Goal: Navigation & Orientation: Find specific page/section

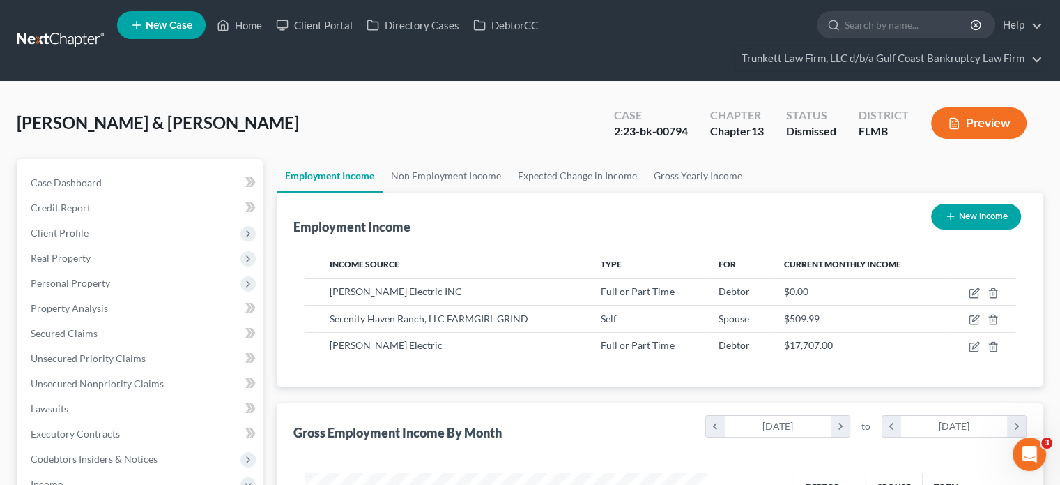
click at [64, 39] on link at bounding box center [61, 40] width 89 height 25
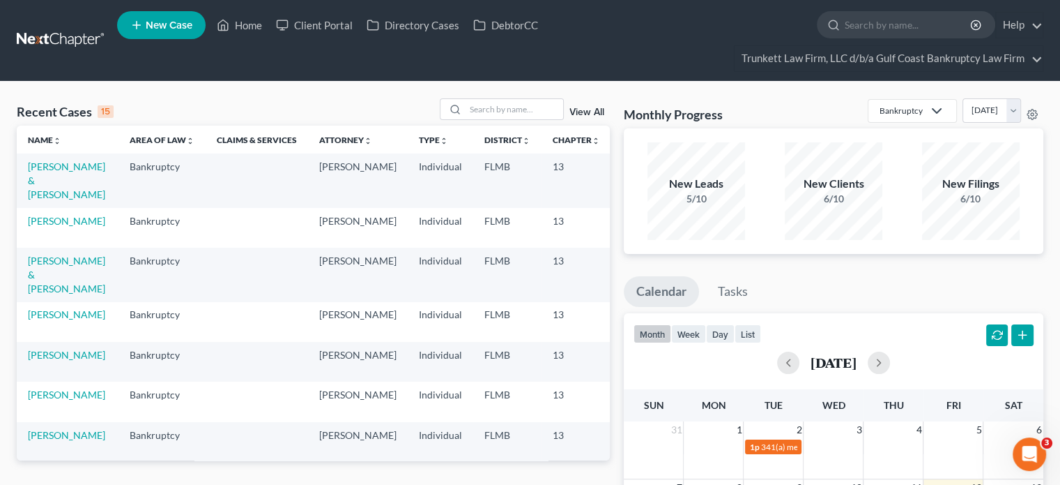
click at [593, 112] on link "View All" at bounding box center [587, 112] width 35 height 10
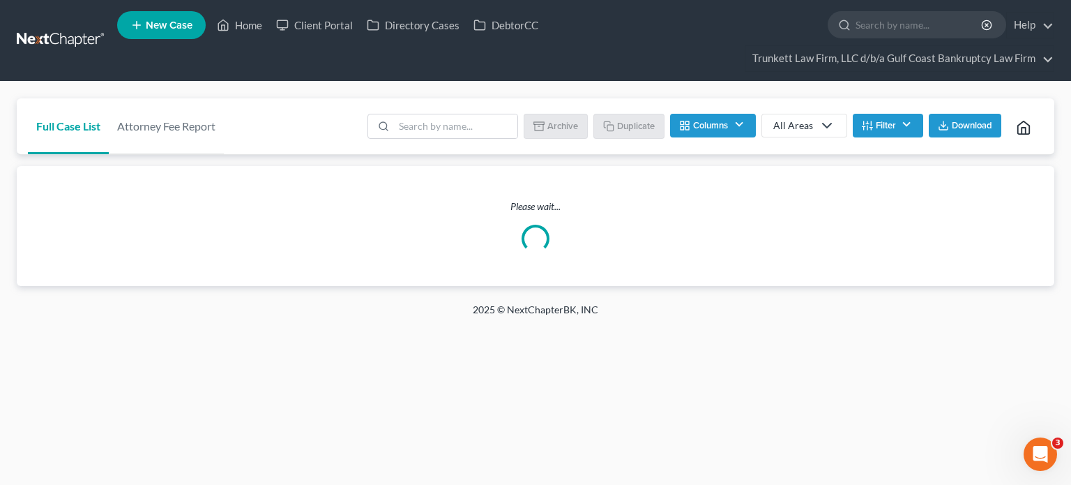
click at [881, 119] on button "Filter" at bounding box center [888, 126] width 70 height 24
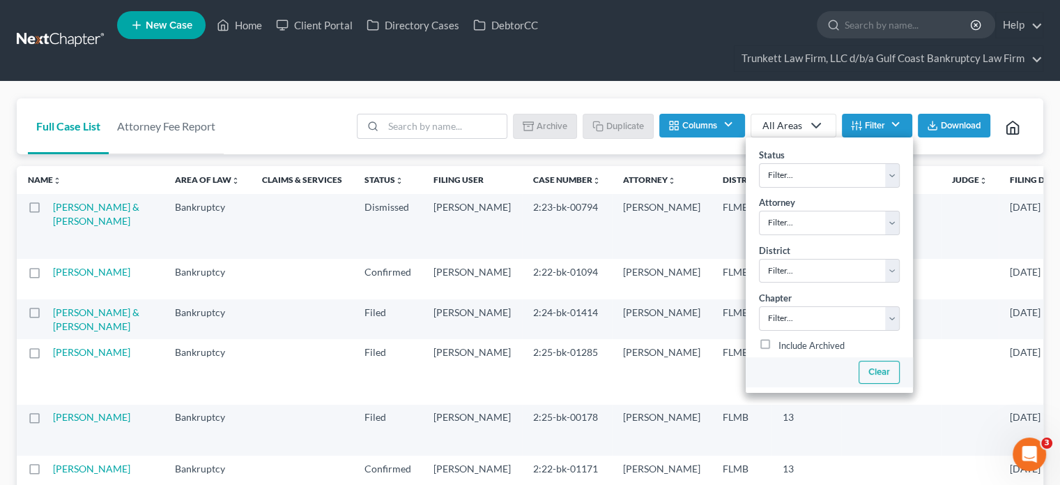
click at [871, 371] on button "Clear" at bounding box center [878, 371] width 41 height 23
click at [666, 79] on nav "Home New Case Client Portal Directory Cases DebtorCC Trunkett Law Firm, LLC d/b…" at bounding box center [530, 40] width 1060 height 81
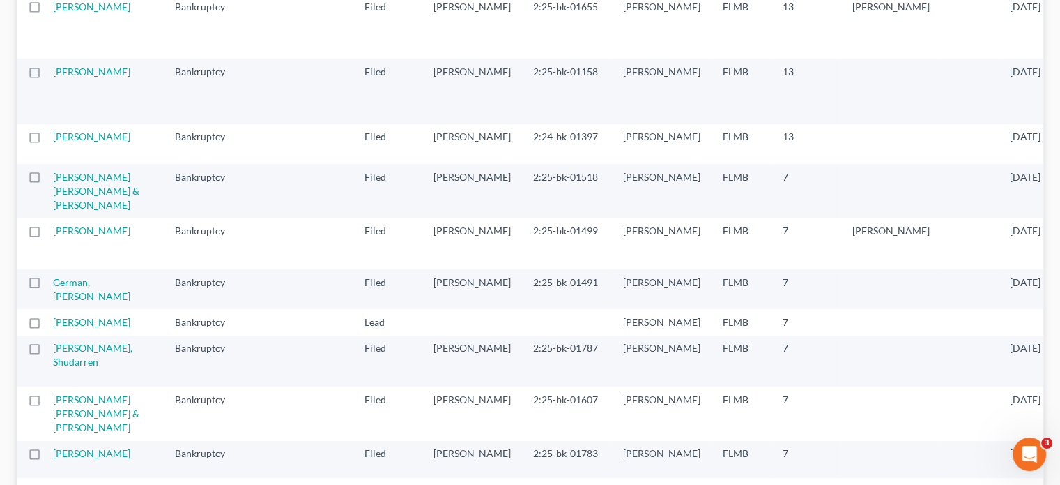
scroll to position [558, 0]
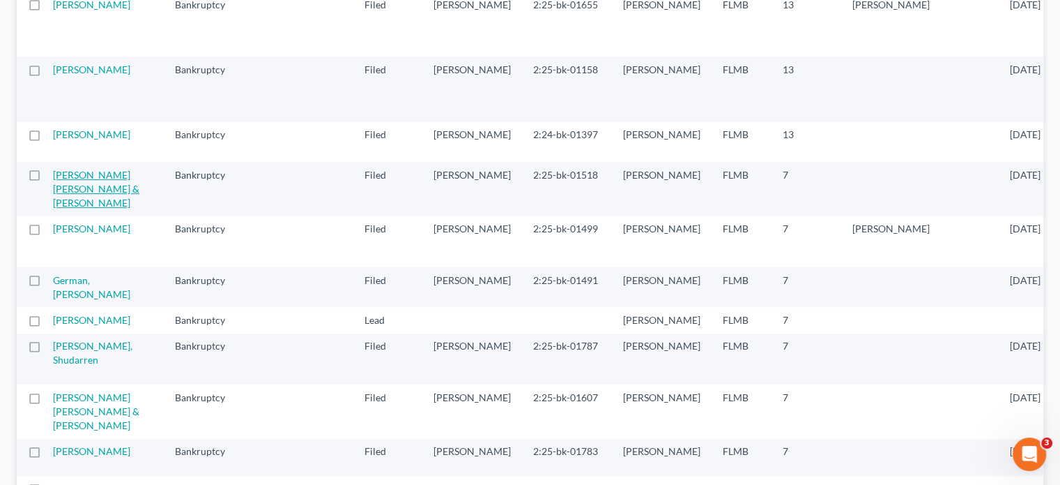
click at [66, 208] on link "Espinoza Saavedra, Fabian & Espinoza, Urania" at bounding box center [96, 189] width 86 height 40
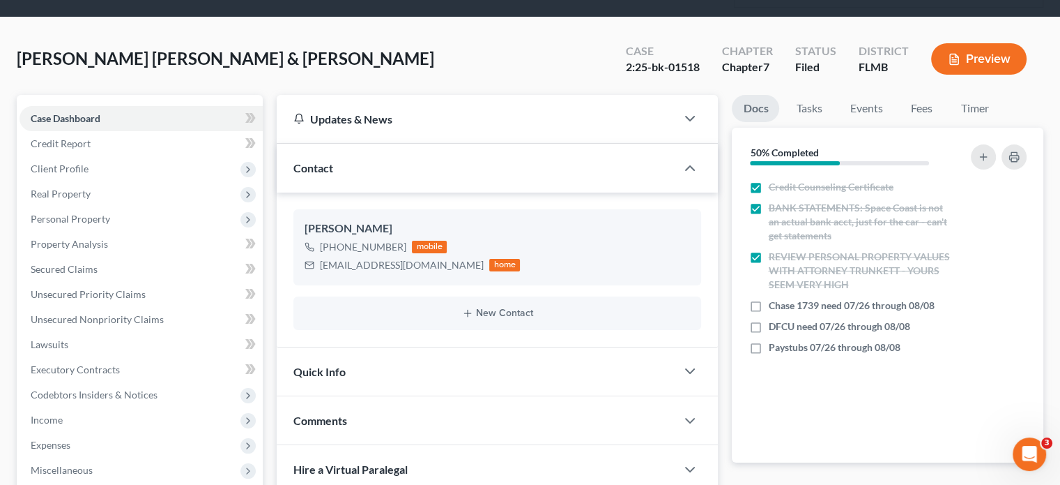
scroll to position [70, 0]
